Goal: Information Seeking & Learning: Check status

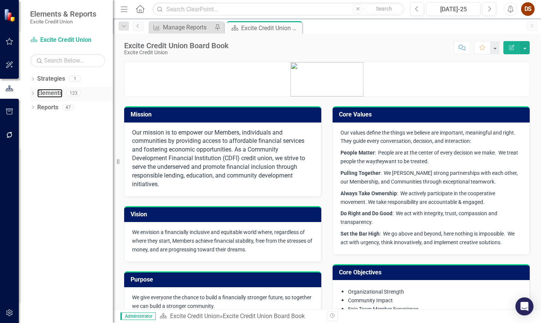
click at [48, 96] on link "Elements" at bounding box center [49, 93] width 25 height 9
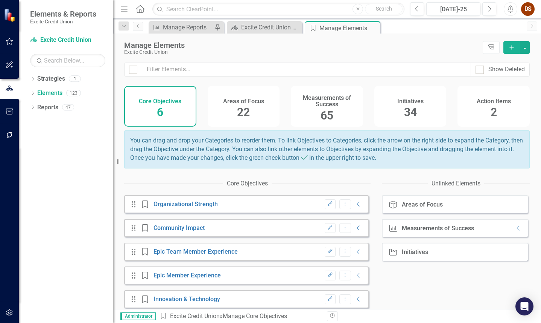
click at [338, 103] on h4 "Measurements of Success" at bounding box center [326, 100] width 63 height 13
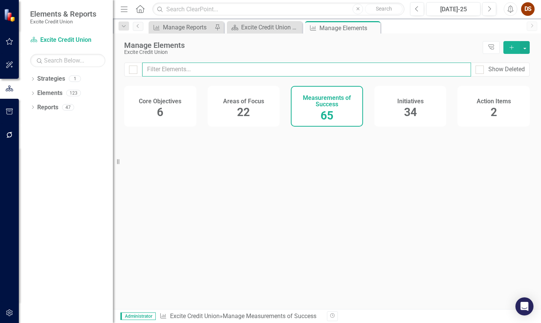
click at [272, 68] on input "text" at bounding box center [306, 69] width 329 height 14
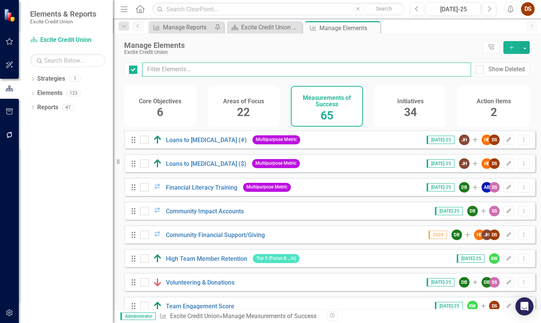
checkbox input "false"
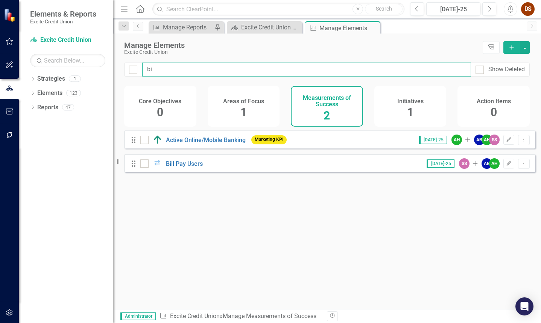
type input "bil"
checkbox input "false"
type input "bil"
checkbox input "false"
type input "bil p"
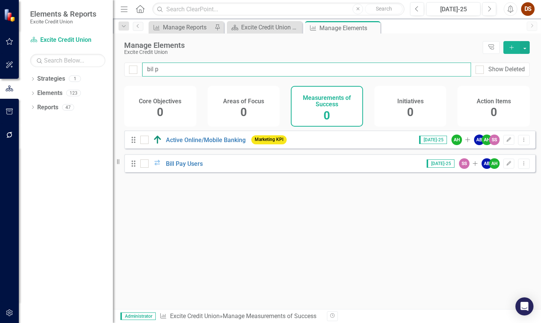
checkbox input "false"
type input "bil pa"
checkbox input "false"
type input "bil pay"
checkbox input "false"
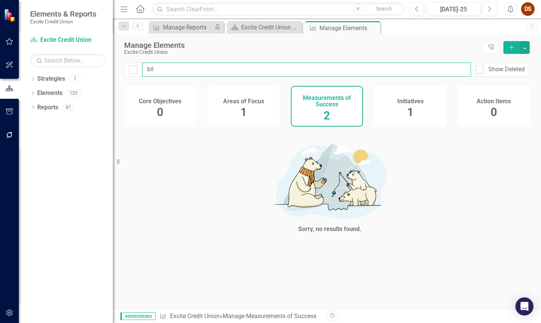
type input "bi"
checkbox input "false"
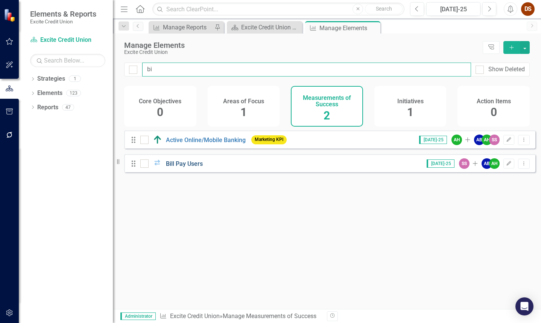
type input "bi"
click at [181, 167] on link "Bill Pay Users" at bounding box center [184, 163] width 37 height 7
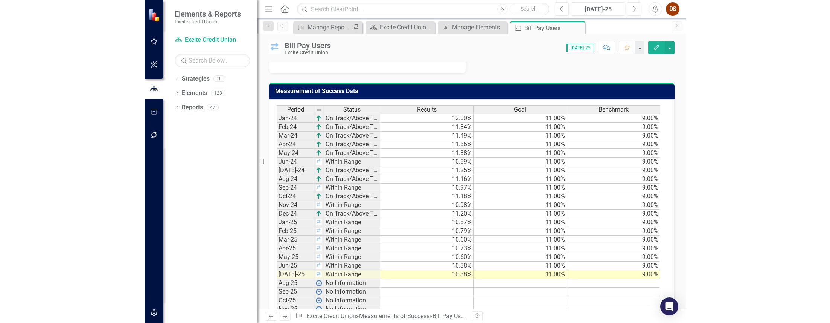
scroll to position [419, 0]
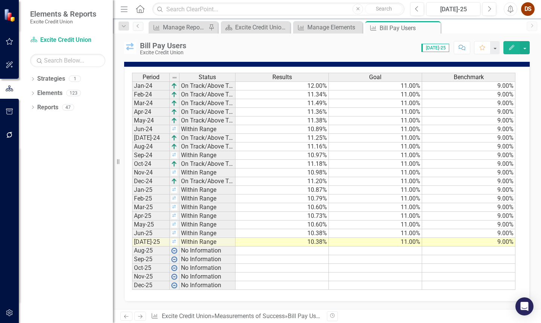
click at [309, 241] on td "10.38%" at bounding box center [282, 241] width 93 height 9
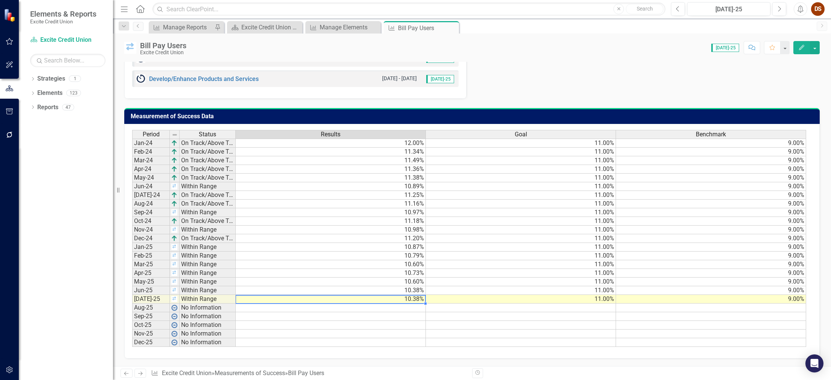
scroll to position [355, 0]
click at [56, 94] on link "Elements" at bounding box center [49, 93] width 25 height 9
